Goal: Task Accomplishment & Management: Manage account settings

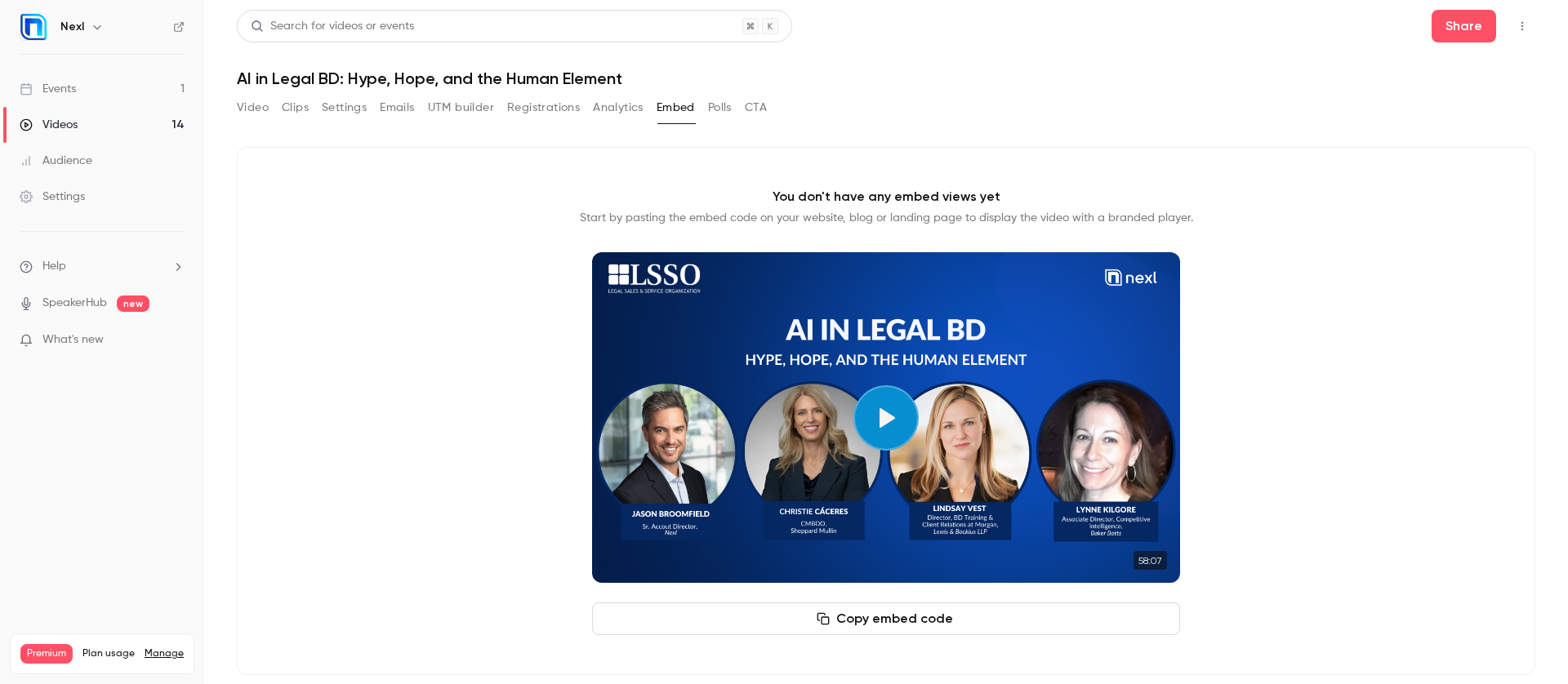
scroll to position [17, 0]
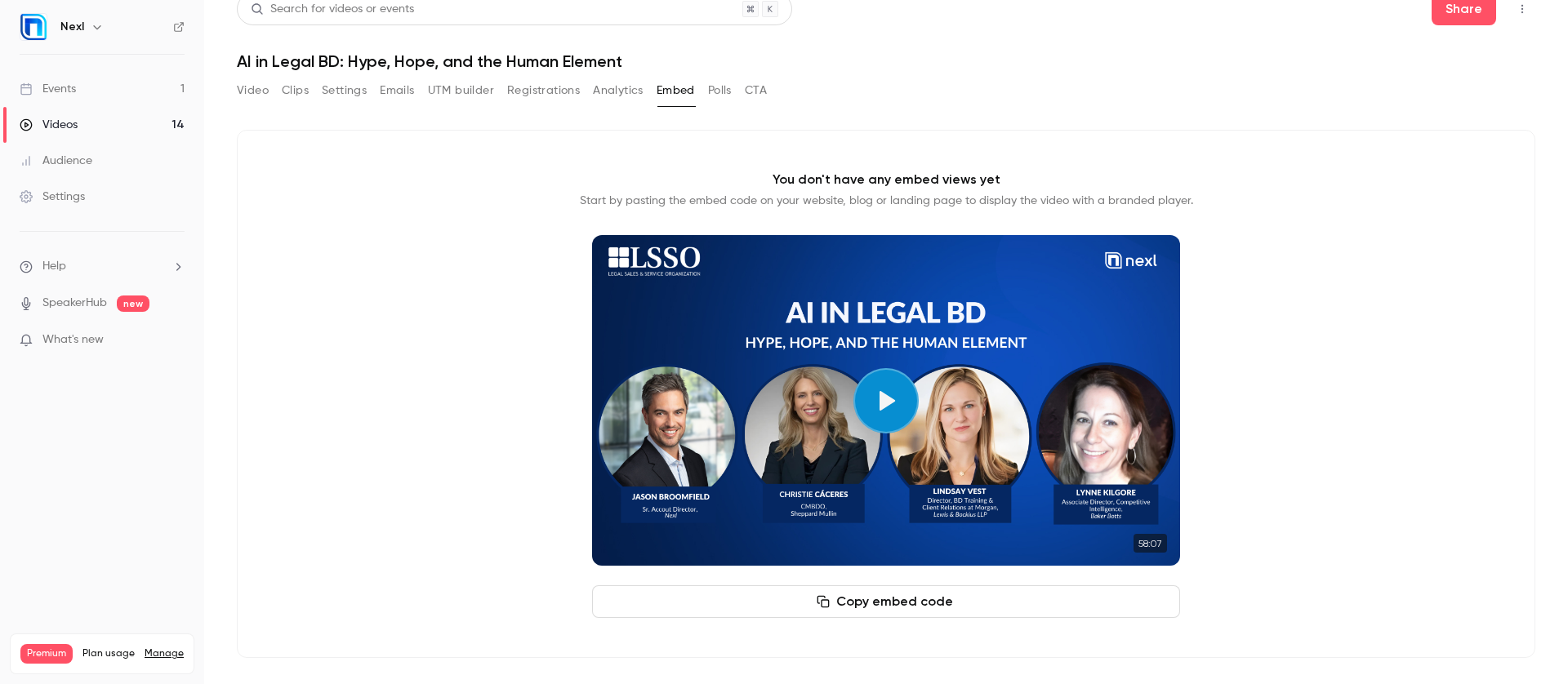
click at [99, 93] on link "Events 1" at bounding box center [102, 89] width 204 height 36
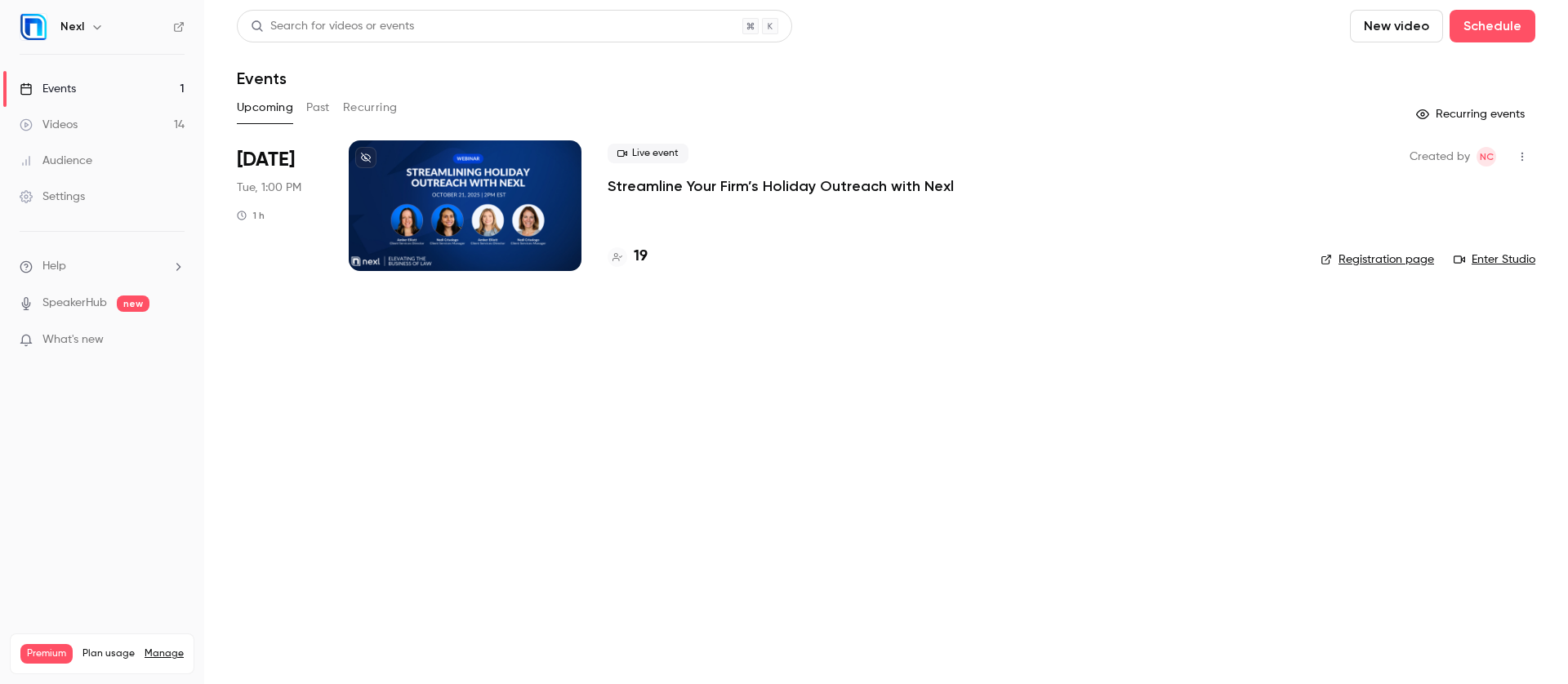
click at [310, 108] on button "Past" at bounding box center [317, 108] width 24 height 26
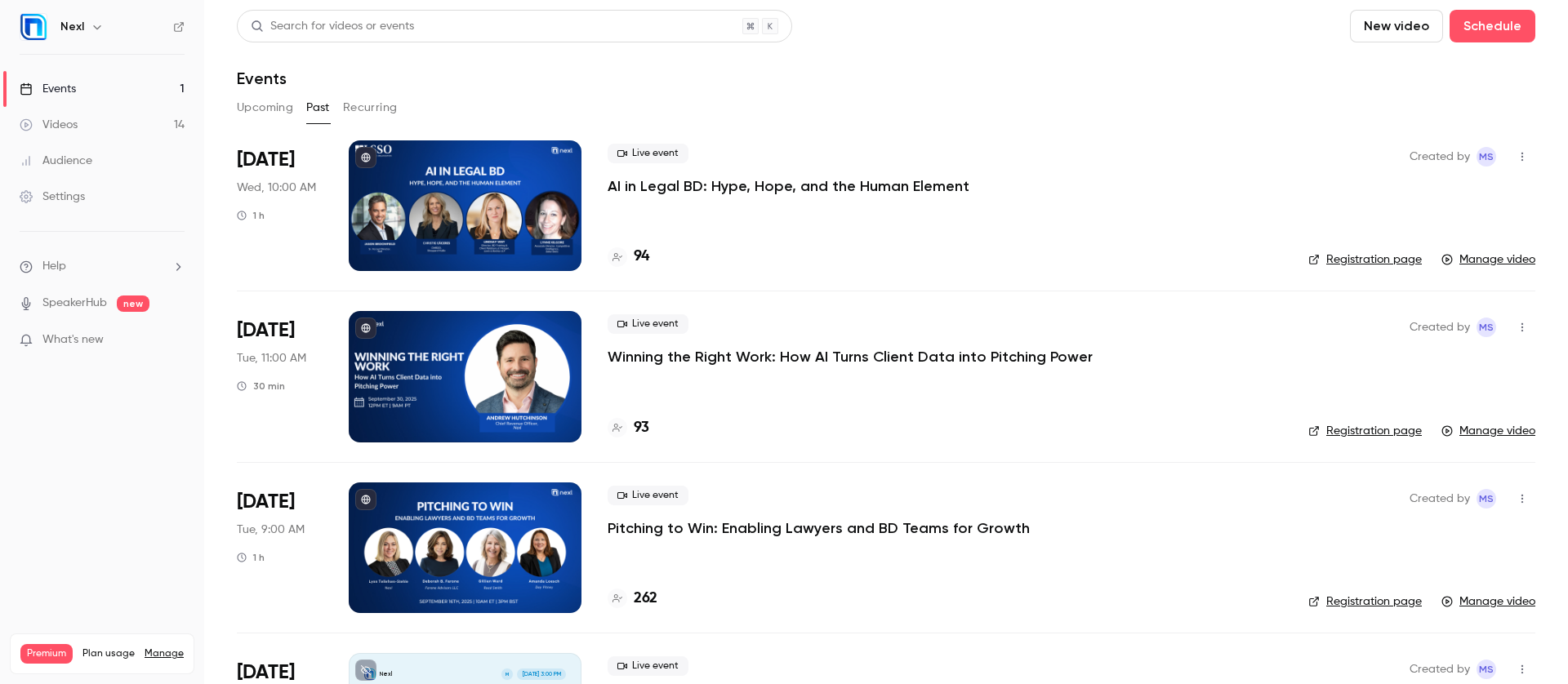
click at [1515, 154] on icon "button" at bounding box center [1522, 157] width 13 height 11
click at [856, 186] on div at bounding box center [784, 342] width 1568 height 684
click at [855, 183] on p "AI in Legal BD: Hype, Hope, and the Human Element" at bounding box center [788, 186] width 362 height 20
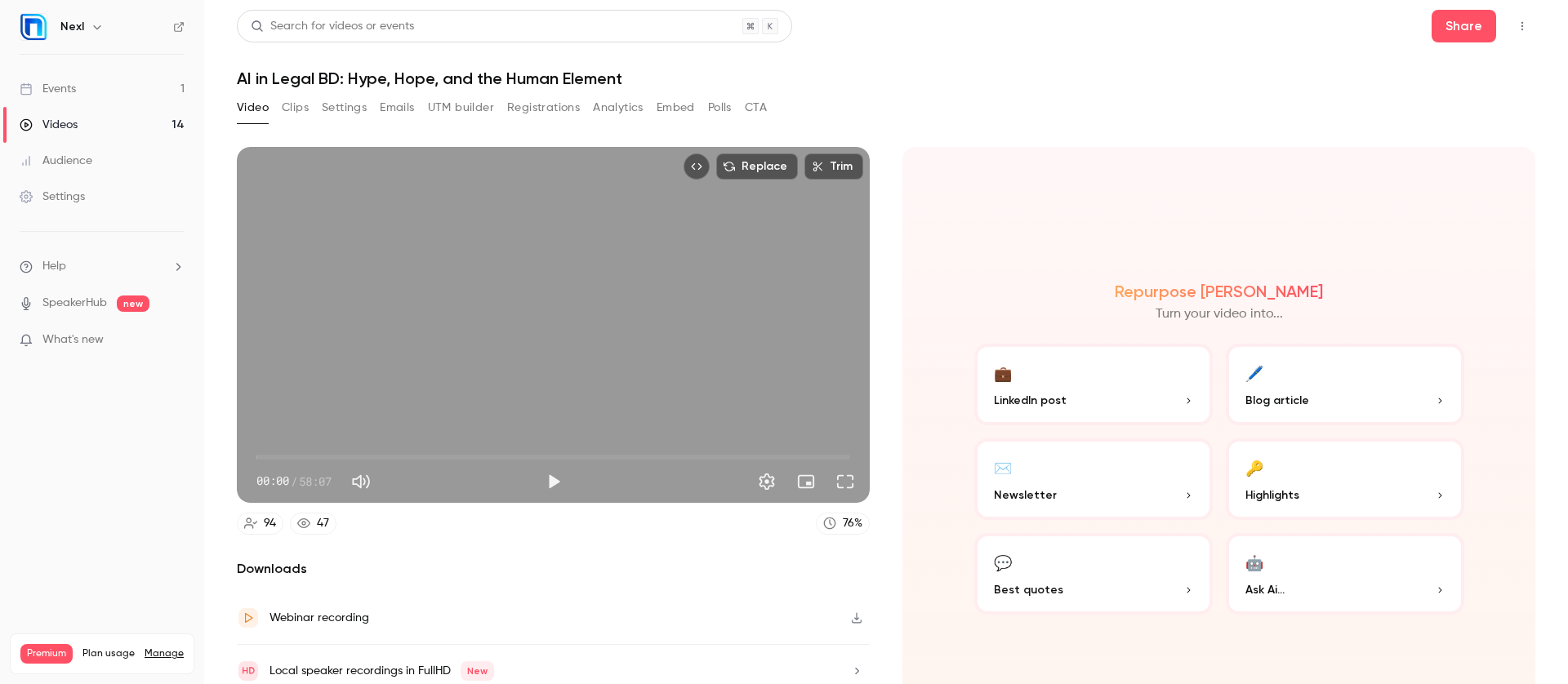
click at [558, 106] on button "Registrations" at bounding box center [543, 108] width 73 height 26
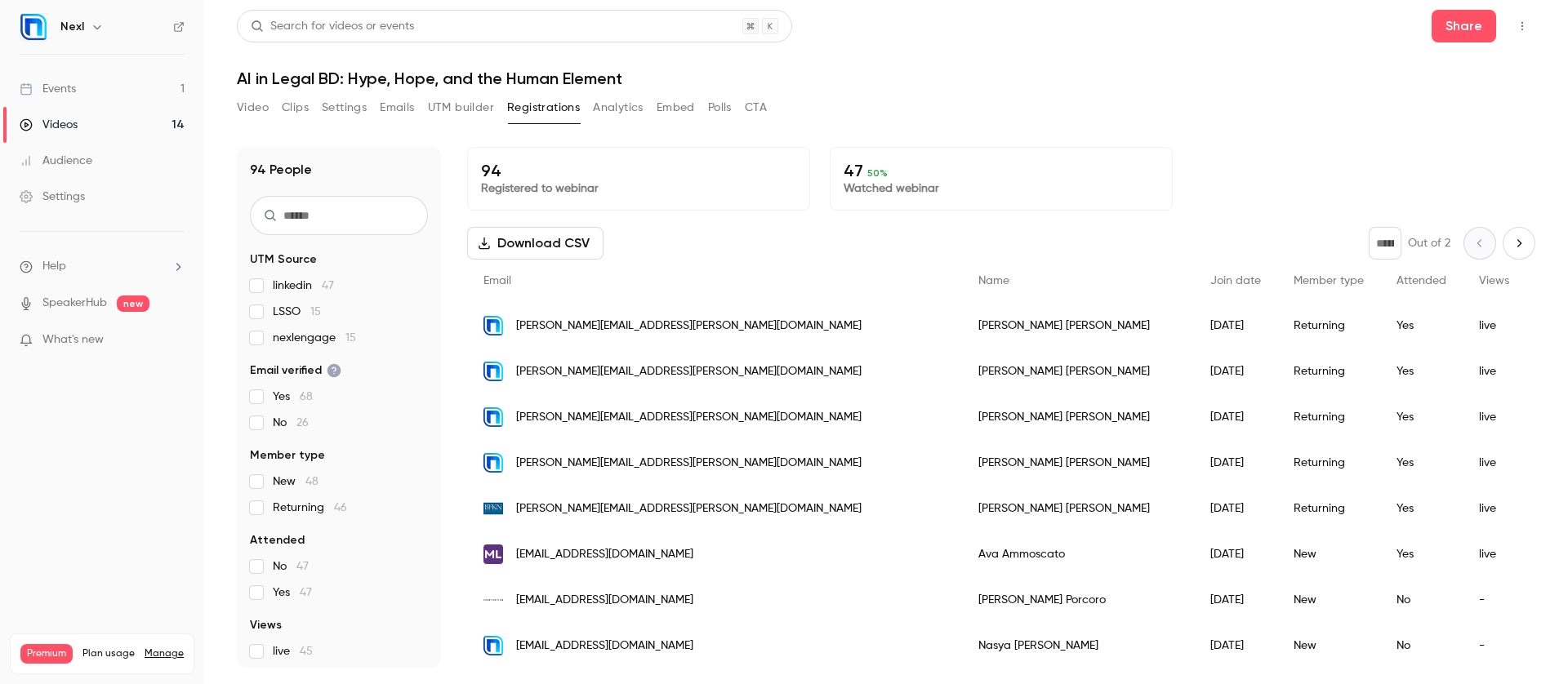
click at [582, 240] on button "Download CSV" at bounding box center [535, 242] width 136 height 33
click at [108, 99] on link "Events 1" at bounding box center [102, 89] width 204 height 36
